Goal: Task Accomplishment & Management: Use online tool/utility

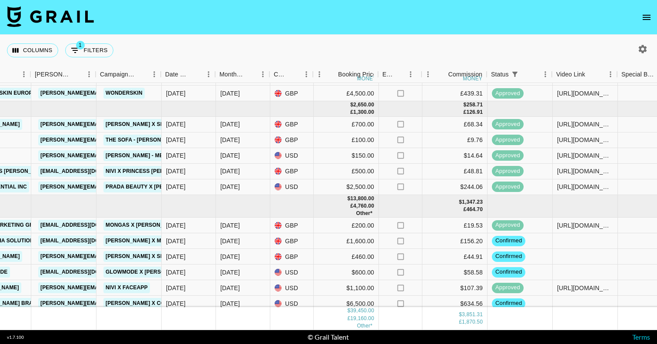
scroll to position [44, 325]
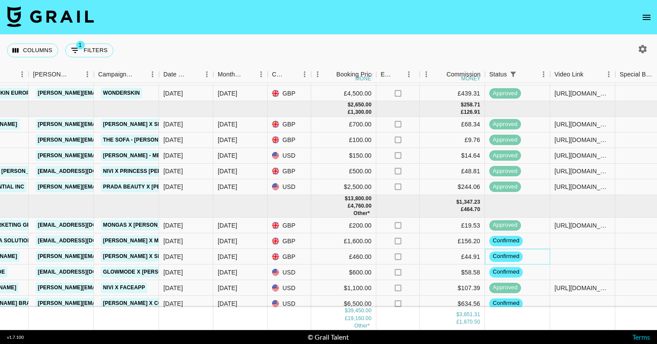
click at [506, 261] on div "confirmed" at bounding box center [505, 257] width 33 height 10
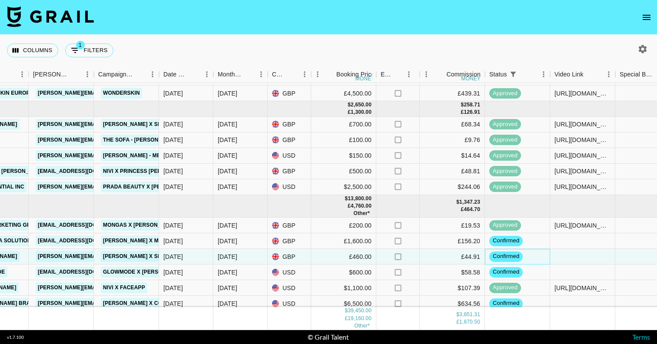
click at [505, 258] on span "confirmed" at bounding box center [505, 256] width 33 height 8
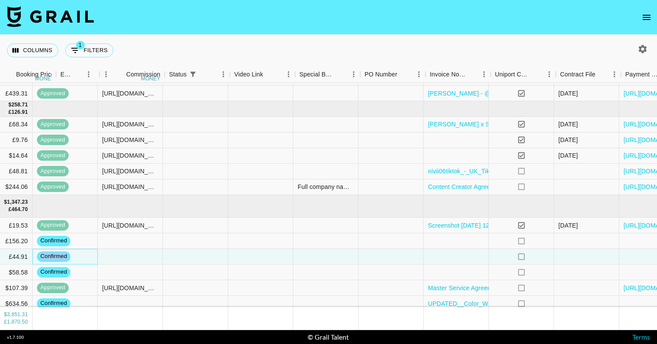
scroll to position [44, 840]
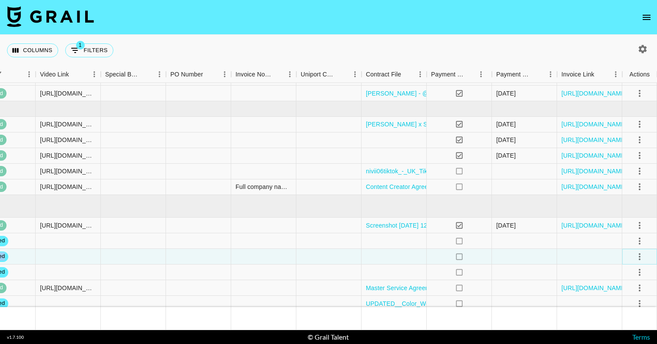
click at [637, 255] on icon "select merge strategy" at bounding box center [639, 257] width 10 height 10
click at [627, 210] on li "Draft Created" at bounding box center [628, 207] width 56 height 16
click at [528, 266] on div at bounding box center [524, 273] width 65 height 16
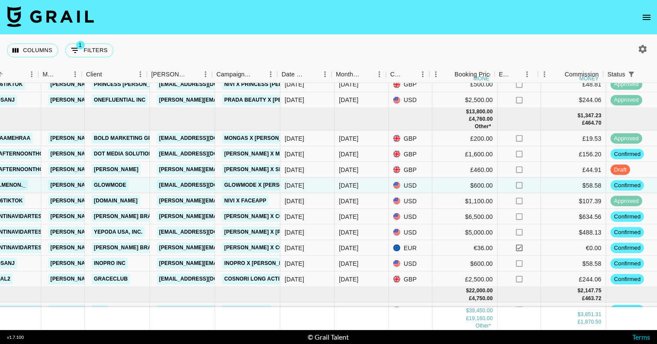
scroll to position [131, 210]
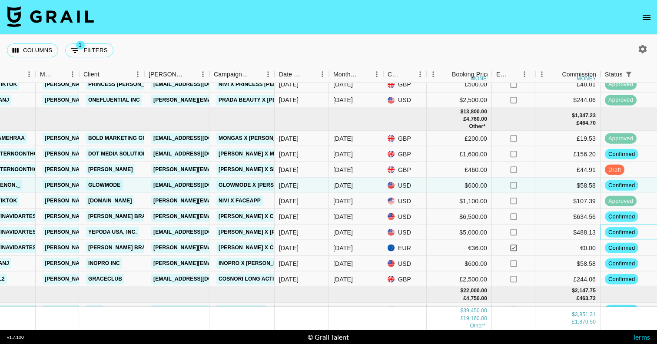
click at [608, 234] on span "confirmed" at bounding box center [621, 232] width 33 height 8
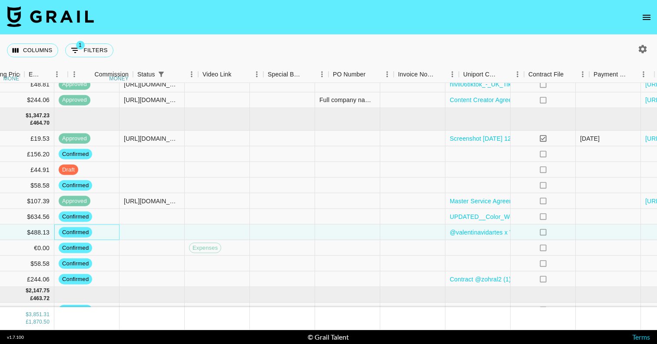
scroll to position [131, 840]
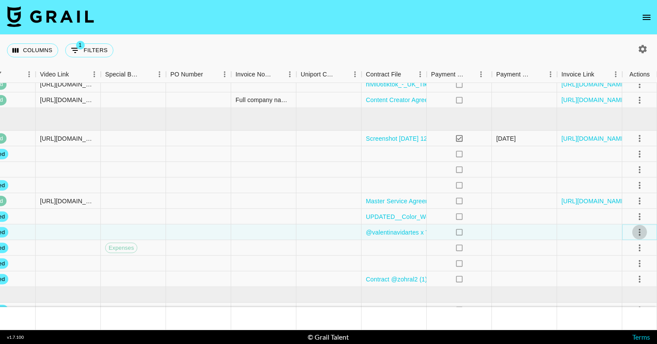
click at [640, 229] on icon "select merge strategy" at bounding box center [639, 232] width 10 height 10
click at [627, 286] on li "Decline" at bounding box center [628, 283] width 56 height 16
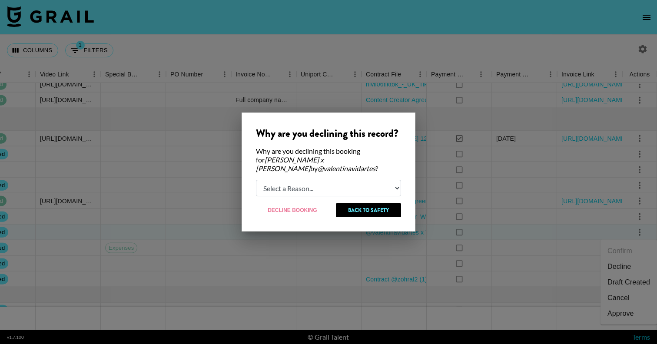
click at [445, 147] on div at bounding box center [328, 172] width 657 height 344
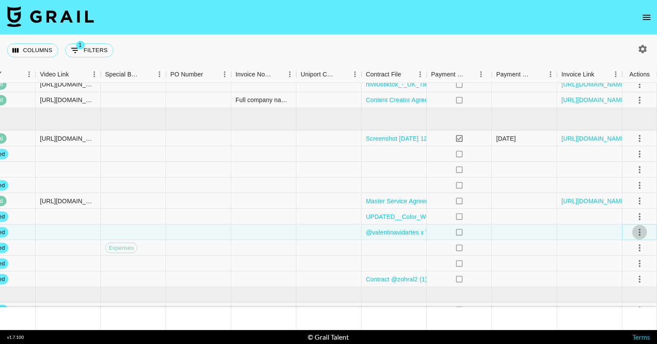
click at [640, 232] on icon "select merge strategy" at bounding box center [640, 232] width 2 height 7
click at [628, 281] on li "Draft Created" at bounding box center [628, 283] width 56 height 16
click at [562, 253] on div at bounding box center [589, 248] width 65 height 16
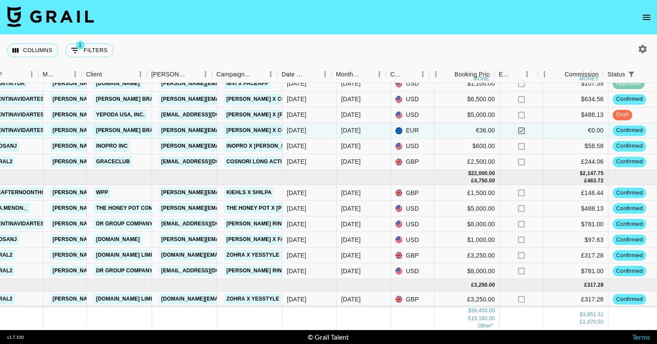
scroll to position [248, 209]
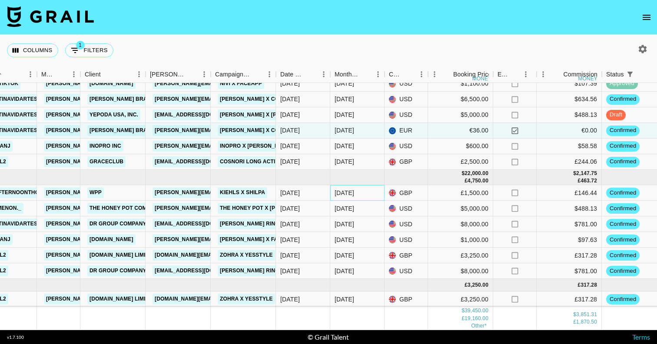
click at [345, 194] on div "[DATE]" at bounding box center [344, 193] width 20 height 9
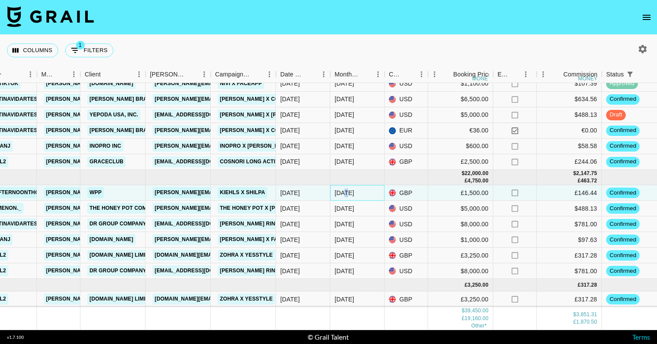
click at [345, 194] on div "[DATE]" at bounding box center [344, 193] width 20 height 9
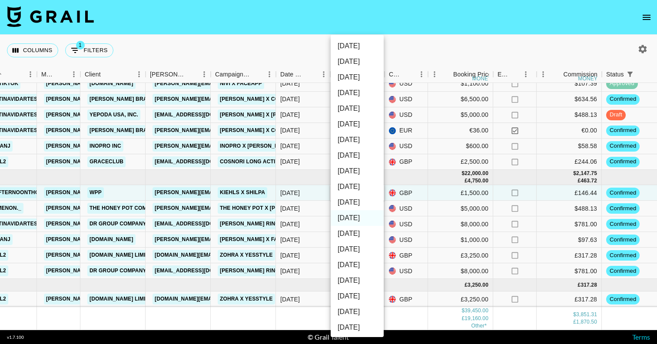
click at [361, 234] on li "[DATE]" at bounding box center [357, 234] width 53 height 16
type input "[DATE]"
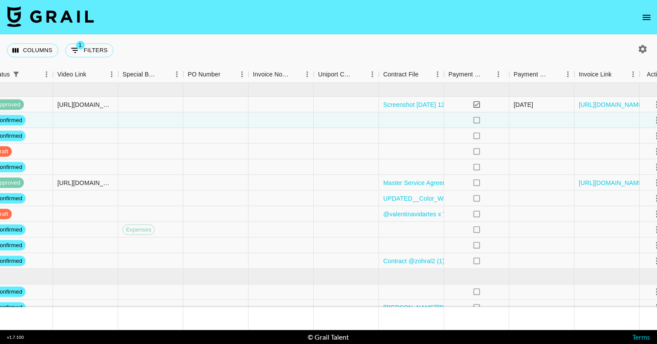
scroll to position [165, 840]
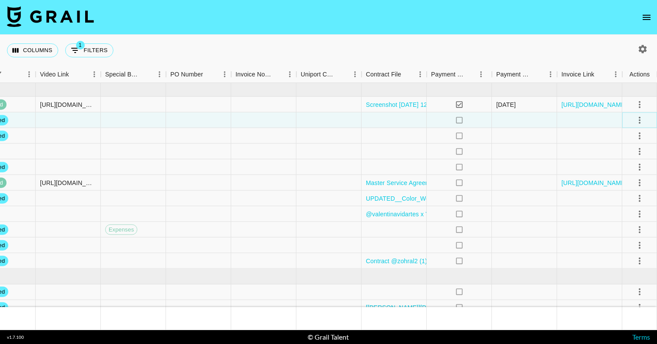
click at [641, 118] on icon "select merge strategy" at bounding box center [639, 120] width 10 height 10
click at [626, 169] on li "Draft Created" at bounding box center [628, 170] width 56 height 16
click at [583, 245] on div at bounding box center [589, 246] width 65 height 16
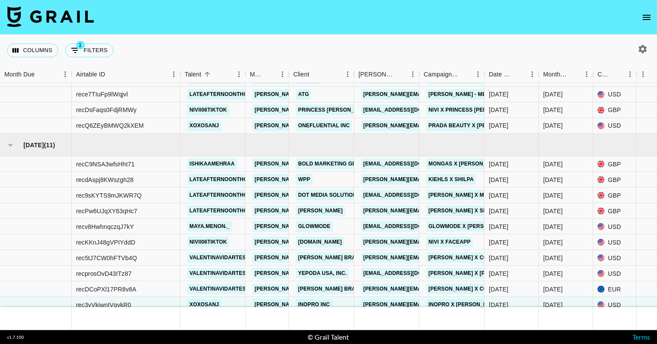
scroll to position [107, 0]
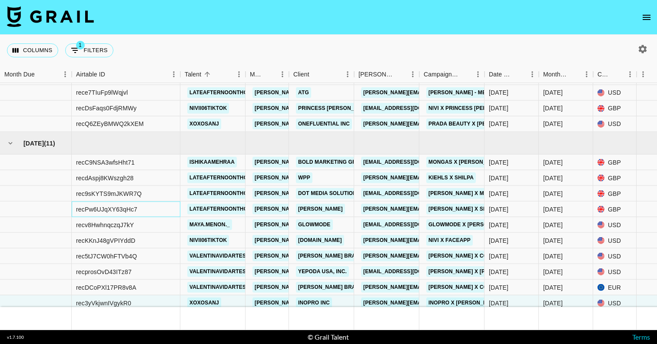
click at [124, 209] on div "recPw6UJqXY63qHc7" at bounding box center [106, 209] width 61 height 9
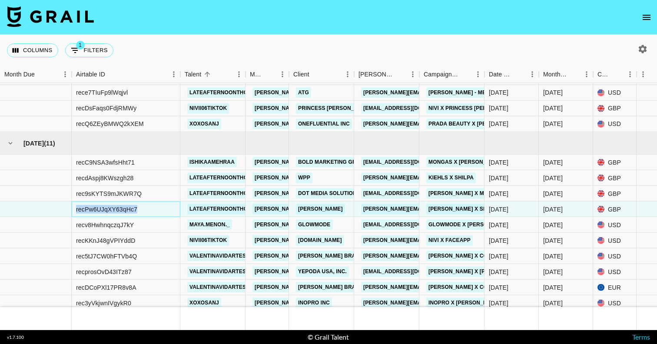
click at [124, 209] on div "recPw6UJqXY63qHc7" at bounding box center [106, 209] width 61 height 9
copy div "recPw6UJqXY63qHc7"
click at [566, 210] on div "[DATE]" at bounding box center [566, 210] width 54 height 16
